Goal: Check status

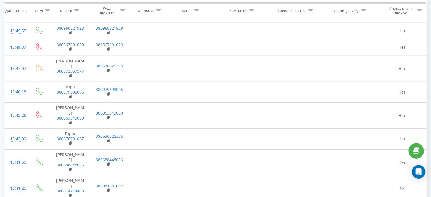
scroll to position [1455, 0]
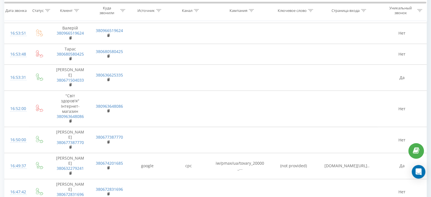
scroll to position [0, 0]
